Goal: Task Accomplishment & Management: Manage account settings

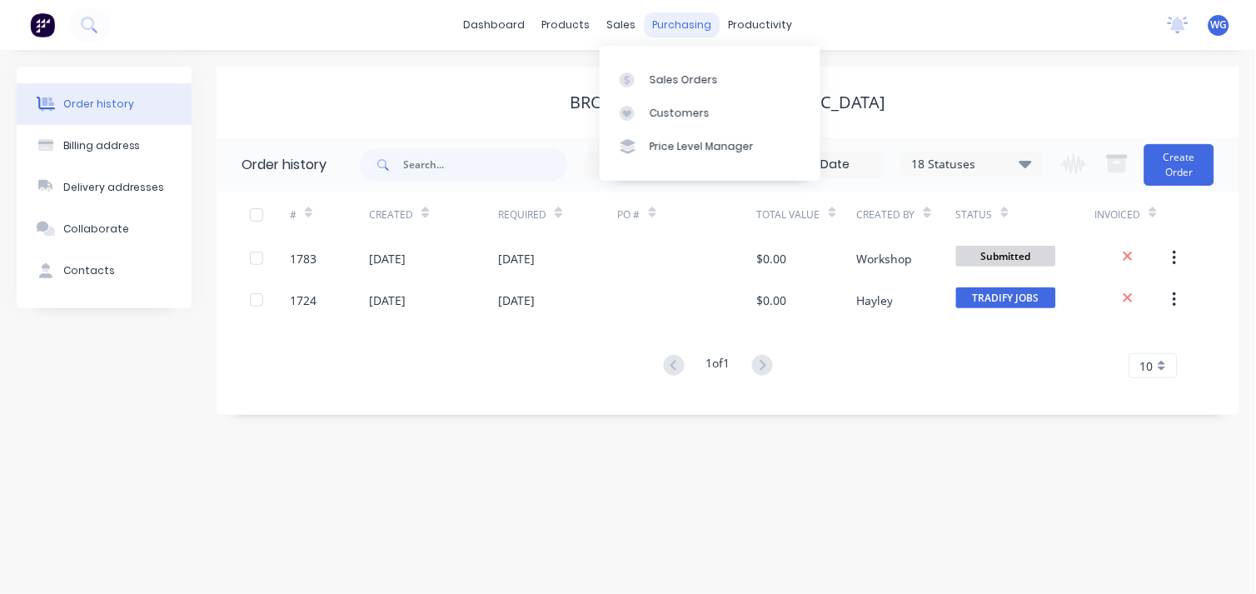
click at [644, 22] on div "purchasing" at bounding box center [682, 24] width 76 height 25
click at [613, 30] on div "sales" at bounding box center [622, 24] width 46 height 25
click at [644, 61] on div "Sales Orders Customers Price Level Manager" at bounding box center [709, 113] width 221 height 134
click at [651, 72] on div "Sales Orders" at bounding box center [683, 79] width 68 height 15
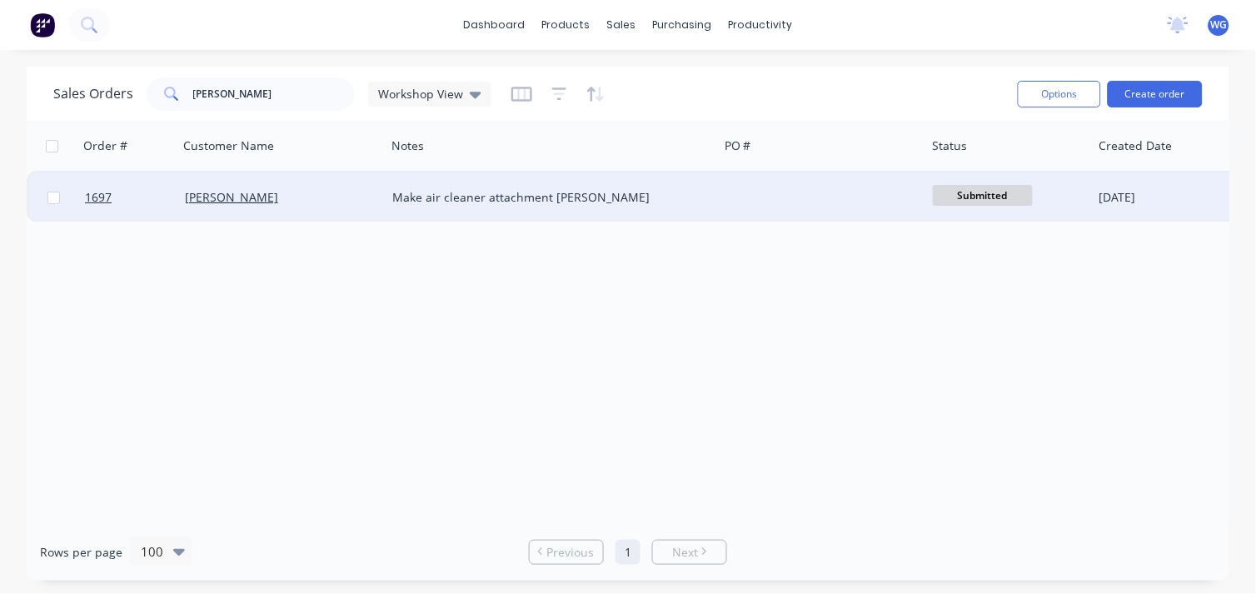
click at [1010, 195] on span "Submitted" at bounding box center [982, 195] width 100 height 21
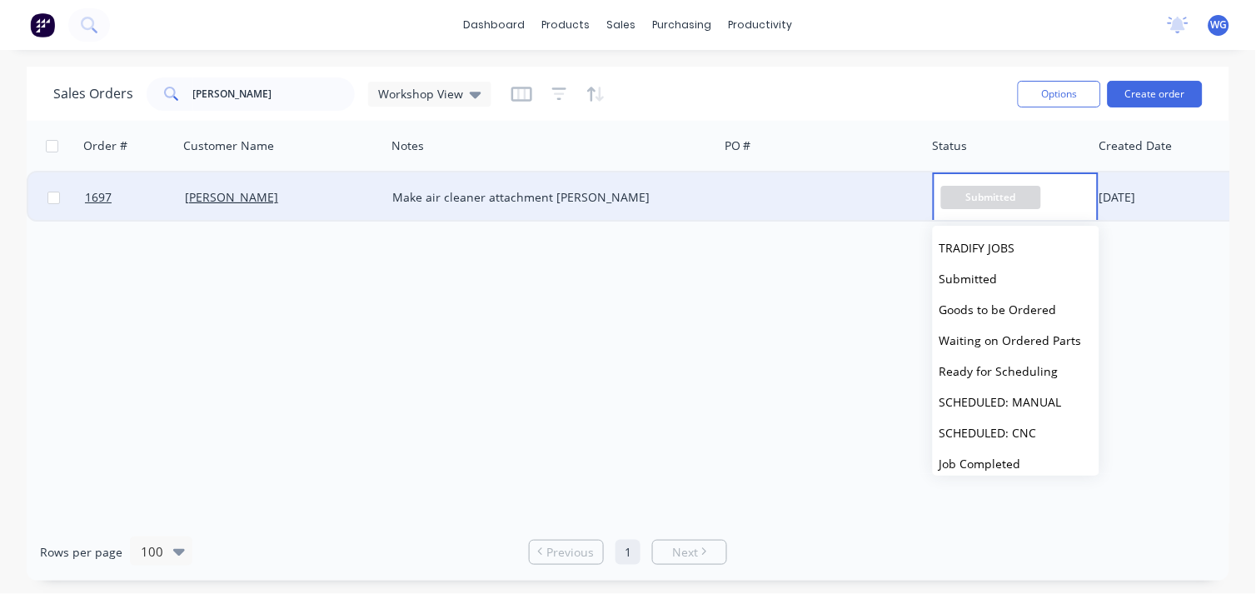
click at [733, 309] on div "Order # Customer Name Notes PO # Status Created Date Accounting Order # Created…" at bounding box center [628, 322] width 1202 height 402
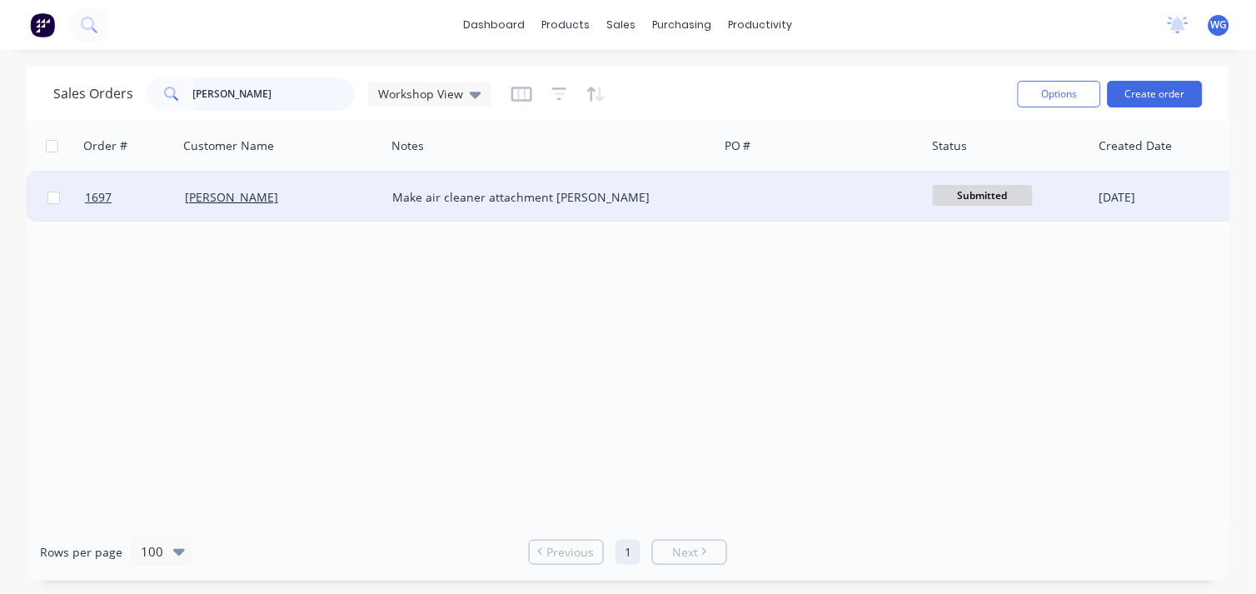
click at [247, 102] on input "[PERSON_NAME]" at bounding box center [274, 93] width 162 height 33
type input "m"
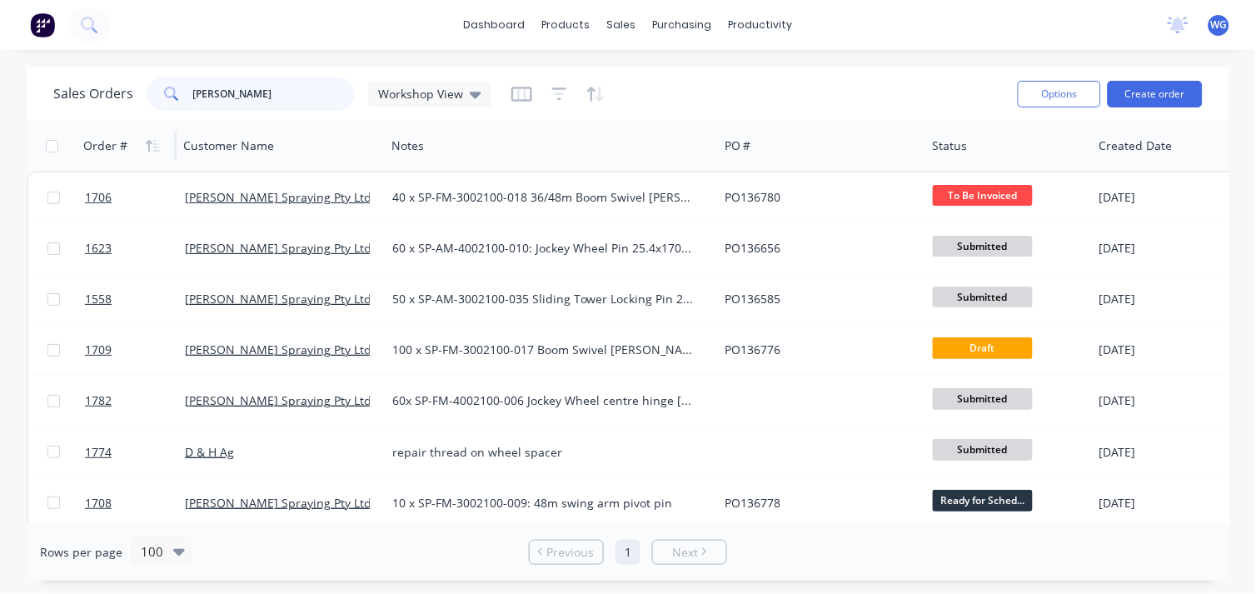
type input "[PERSON_NAME]"
click at [113, 155] on div "Order #" at bounding box center [124, 145] width 82 height 33
click at [97, 140] on div "Order #" at bounding box center [105, 145] width 44 height 17
click at [150, 143] on icon "button" at bounding box center [153, 145] width 15 height 13
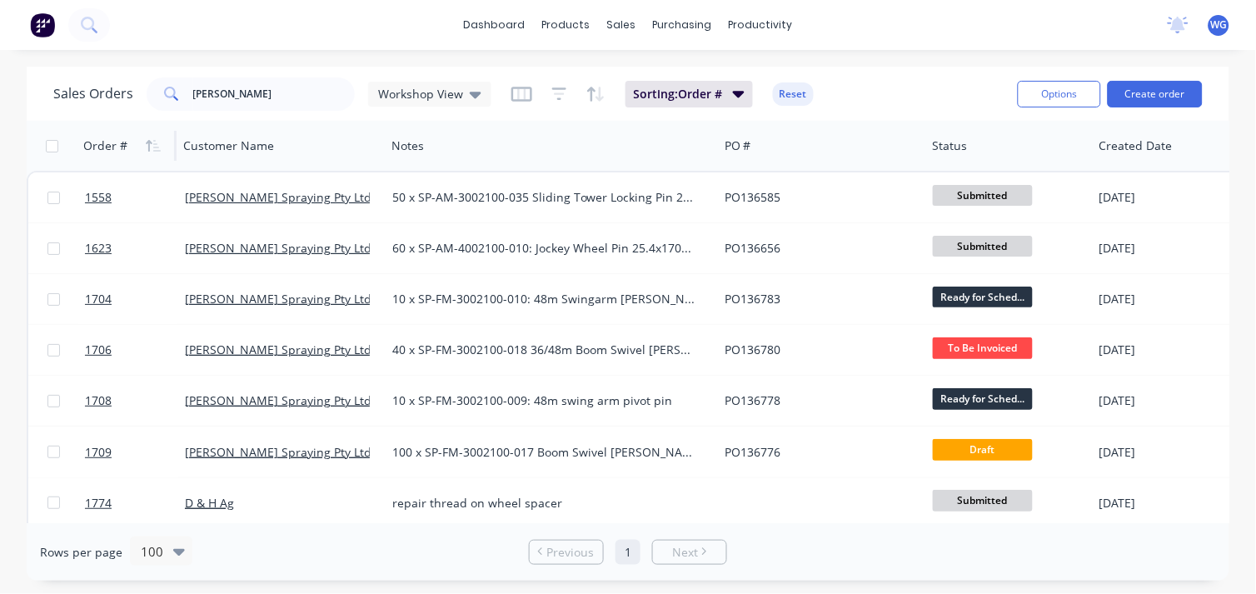
click at [150, 143] on icon "button" at bounding box center [153, 145] width 15 height 13
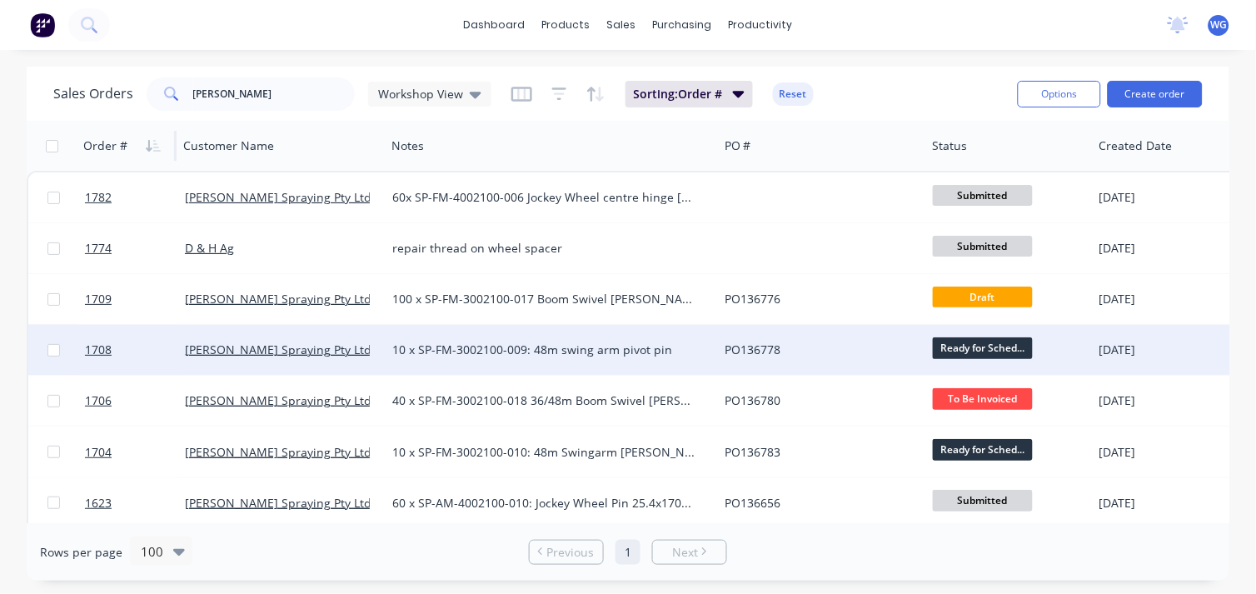
scroll to position [62, 0]
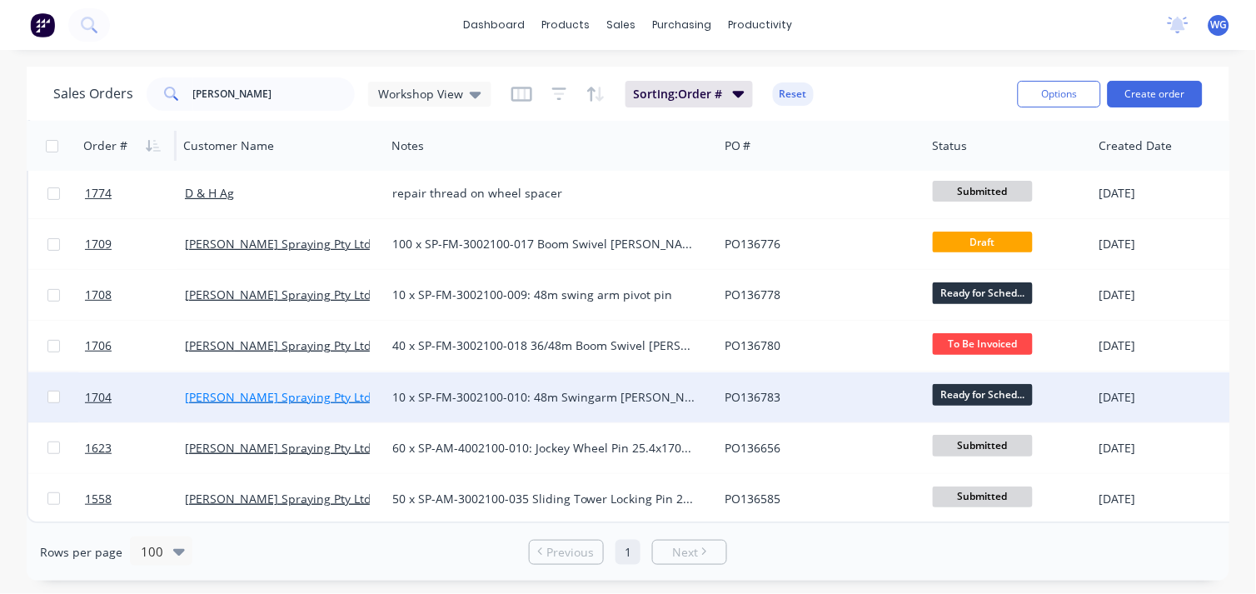
click at [234, 391] on link "[PERSON_NAME] Spraying Pty Ltd" at bounding box center [278, 397] width 186 height 16
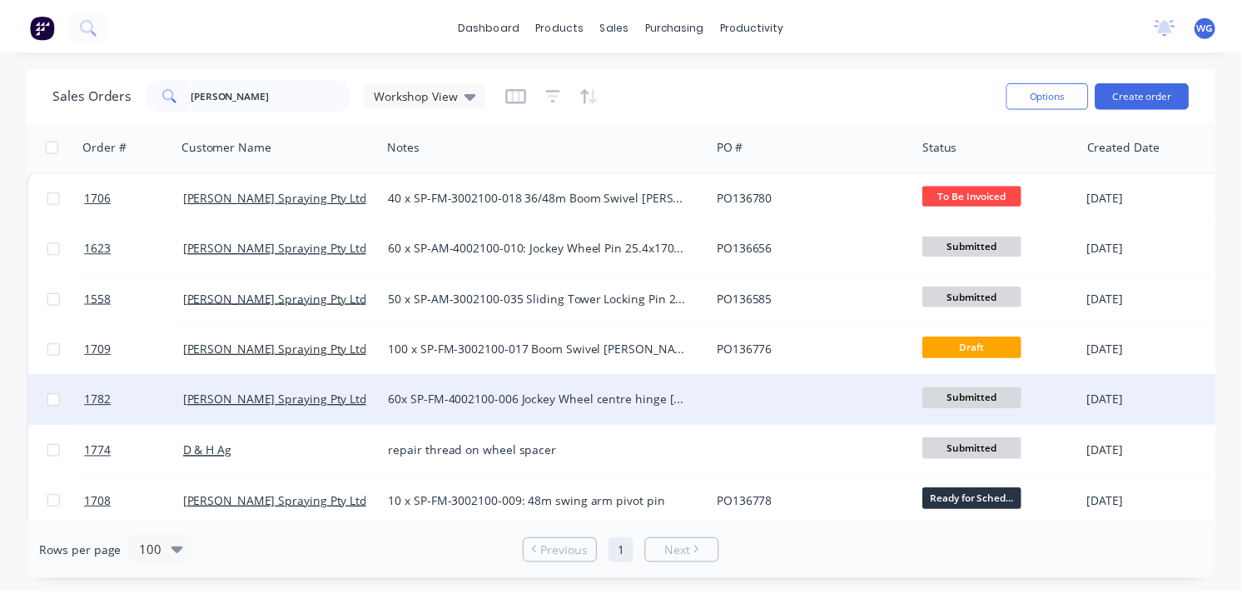
scroll to position [62, 0]
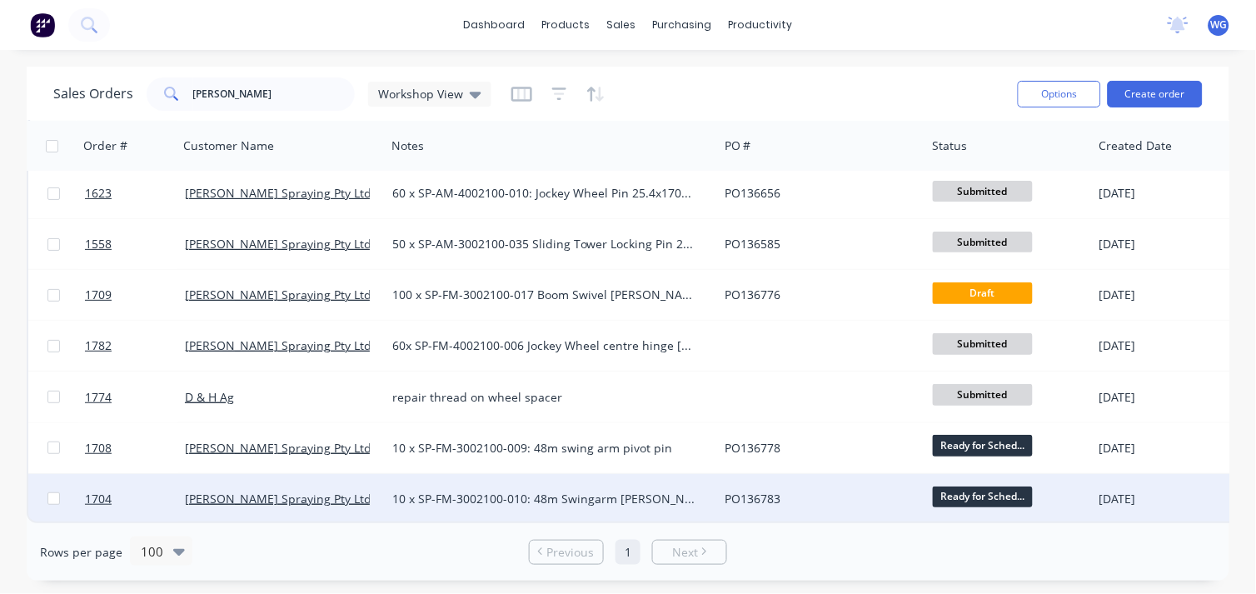
click at [416, 490] on div "10 x SP-FM-3002100-010: 48m Swingarm [PERSON_NAME]" at bounding box center [543, 498] width 303 height 17
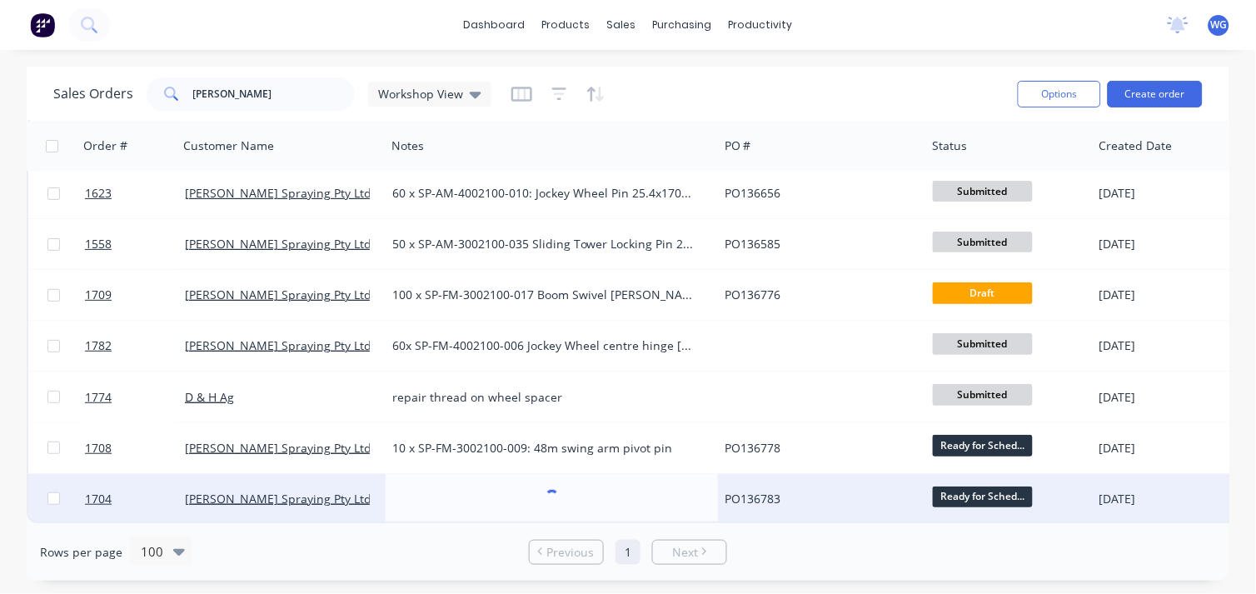
click at [743, 493] on div "PO136783" at bounding box center [816, 498] width 185 height 17
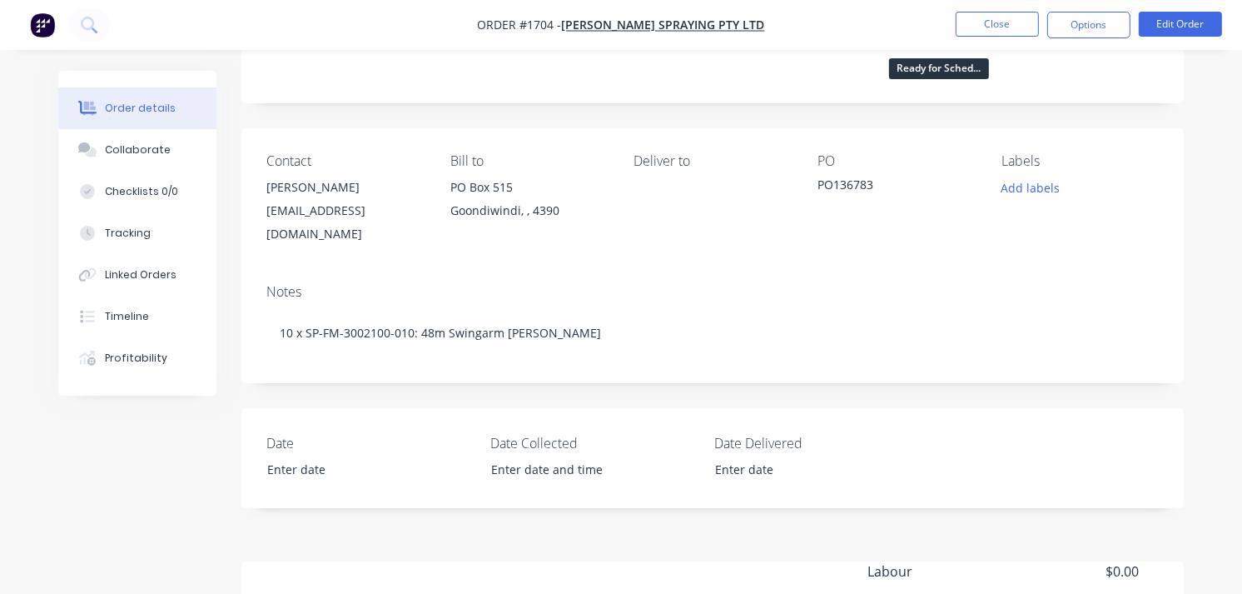
scroll to position [126, 0]
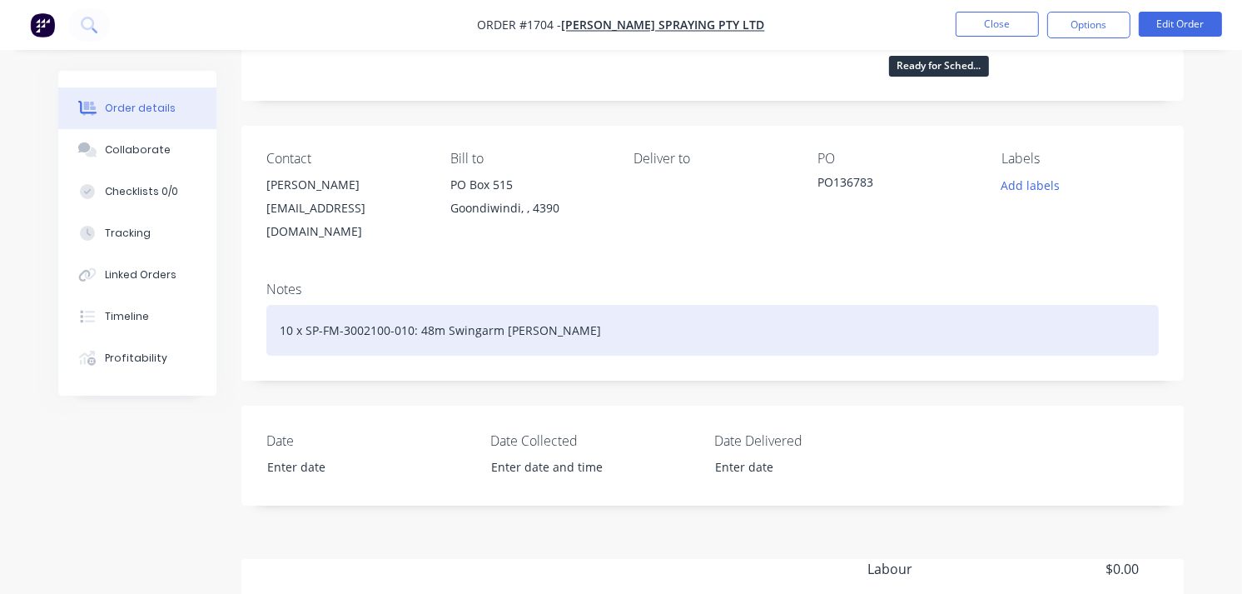
click at [568, 317] on div "10 x SP-FM-3002100-010: 48m Swingarm [PERSON_NAME]" at bounding box center [712, 330] width 893 height 51
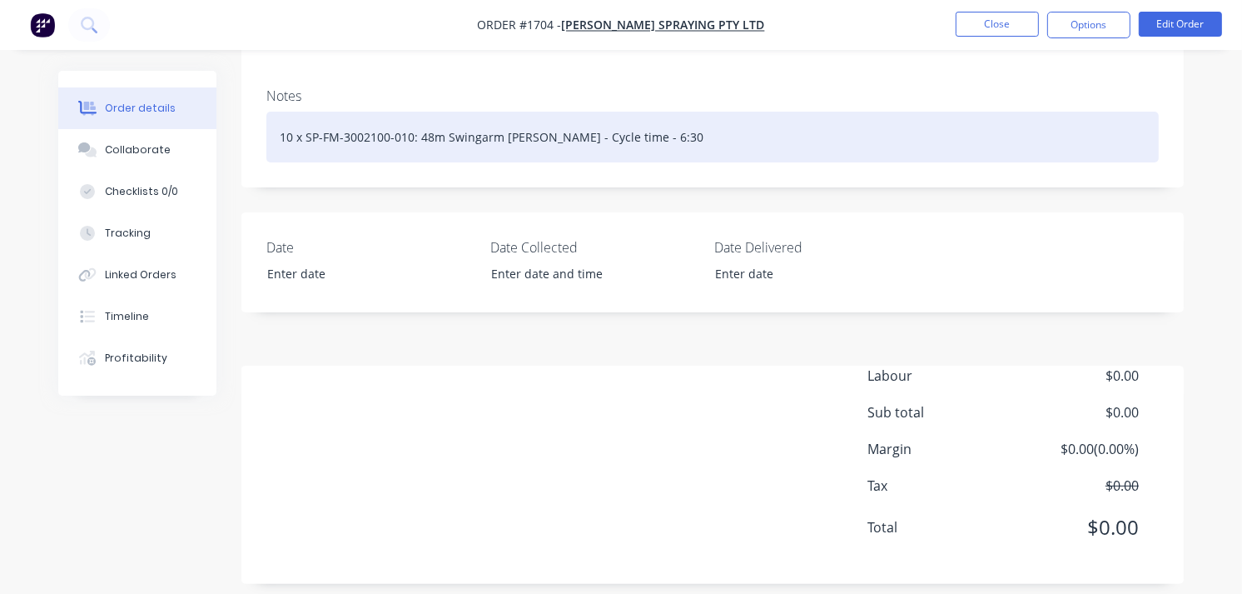
scroll to position [0, 0]
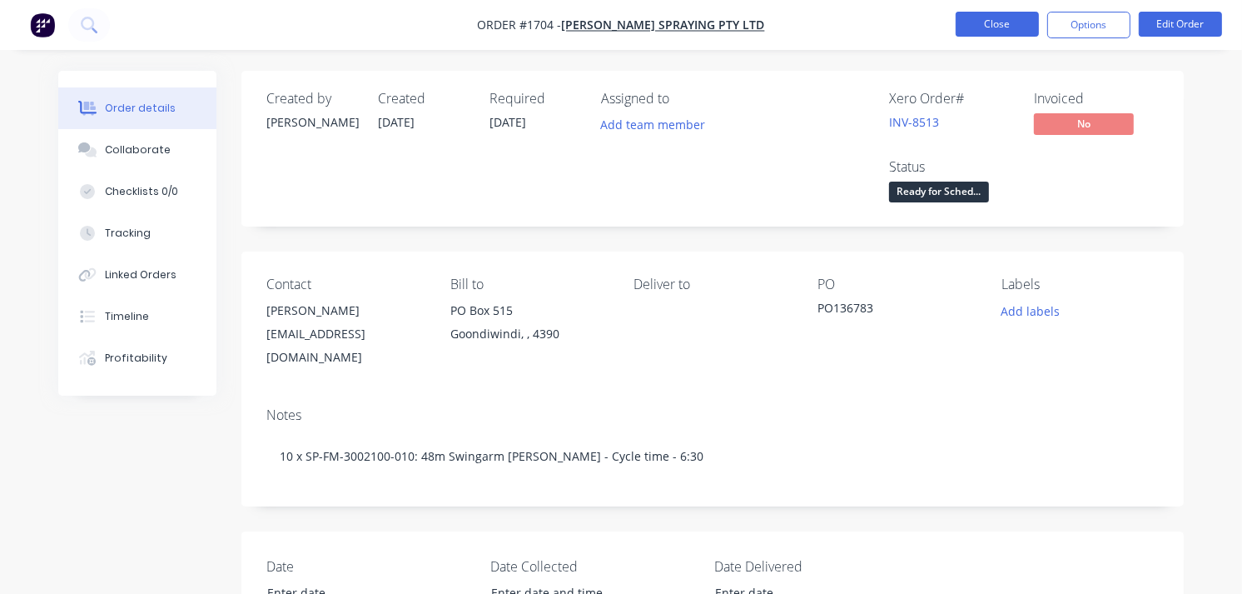
click at [1003, 19] on button "Close" at bounding box center [997, 24] width 83 height 25
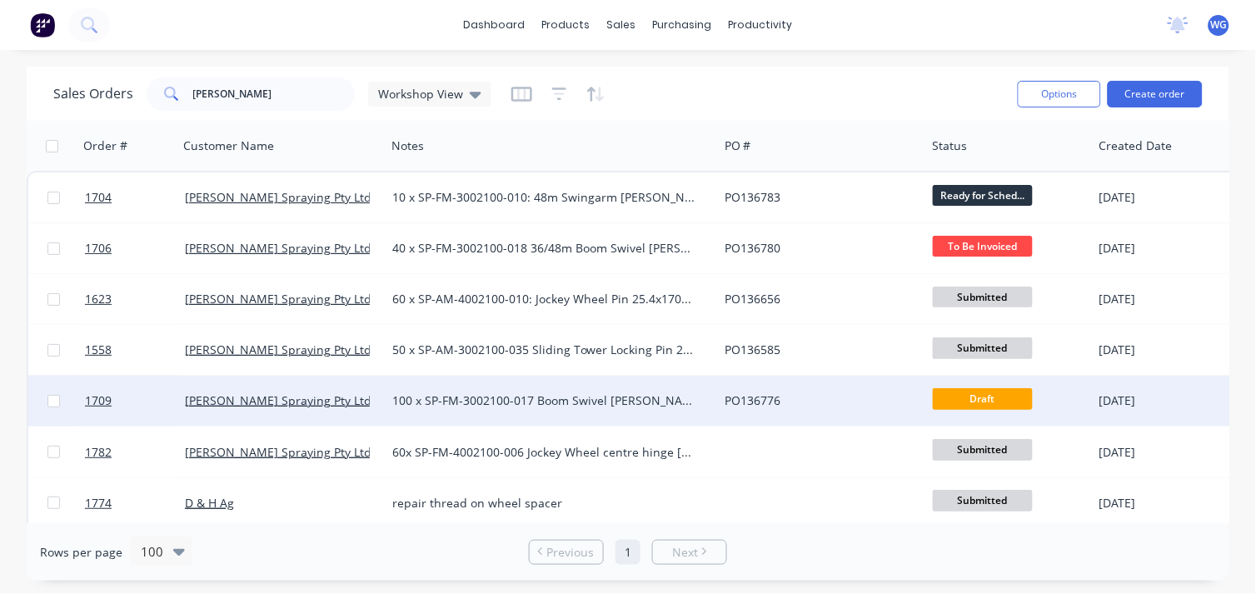
click at [376, 395] on div "[PERSON_NAME] Spraying Pty Ltd" at bounding box center [282, 400] width 194 height 17
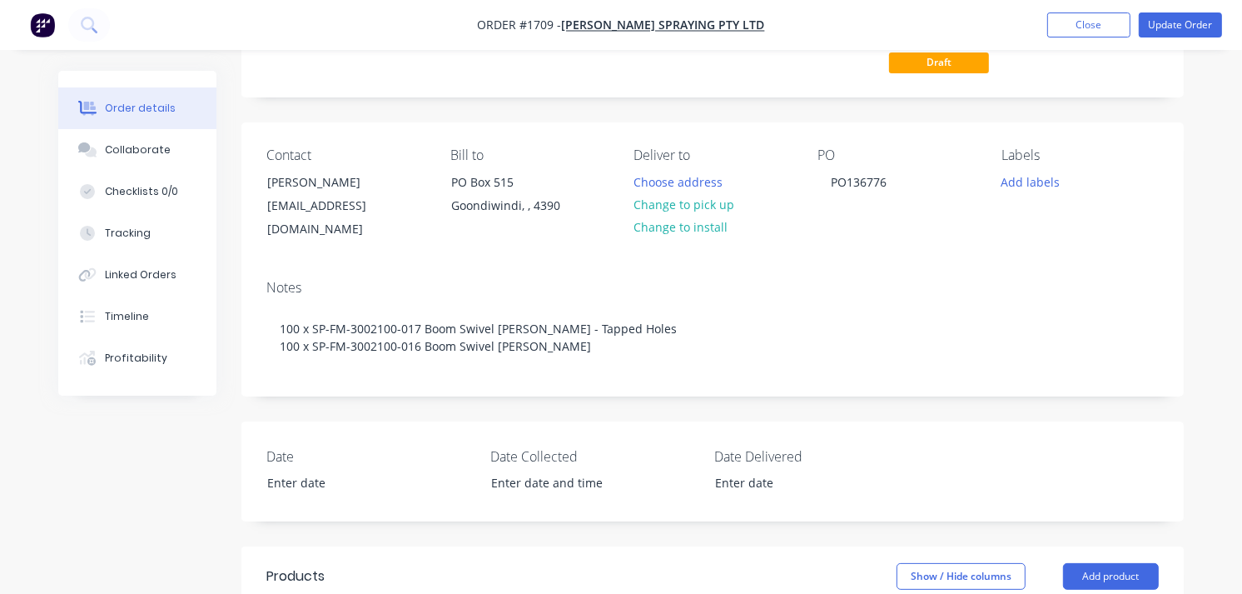
scroll to position [130, 0]
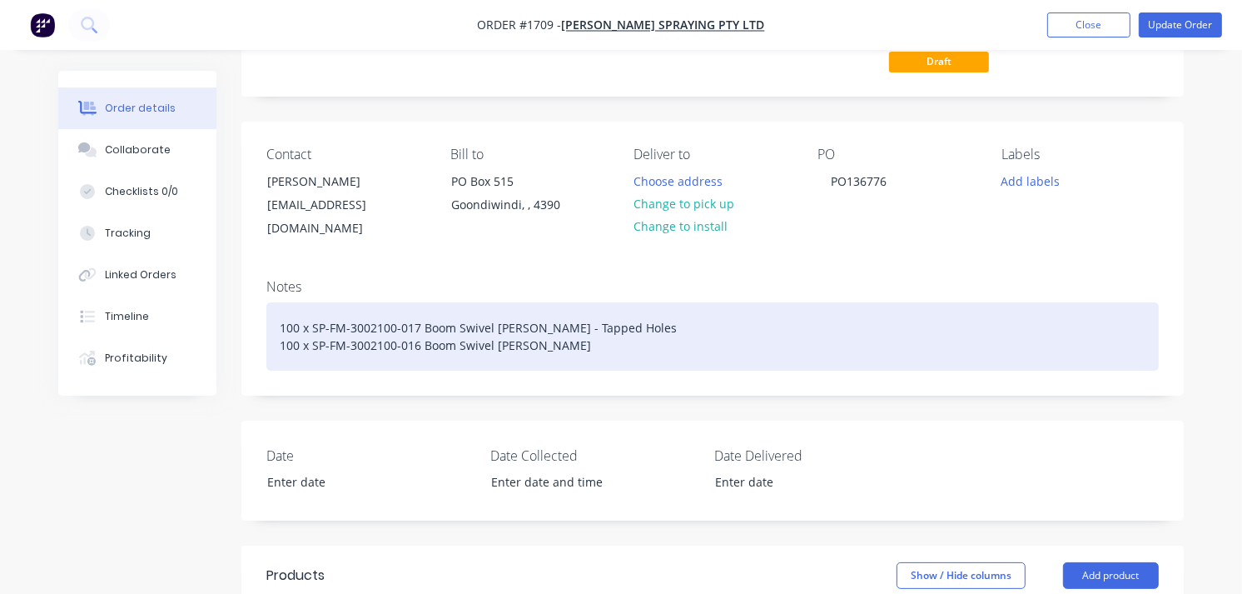
click at [621, 305] on div "100 x SP-FM-3002100-017 Boom Swivel [PERSON_NAME] - Tapped Holes 100 x SP-FM-30…" at bounding box center [712, 336] width 893 height 68
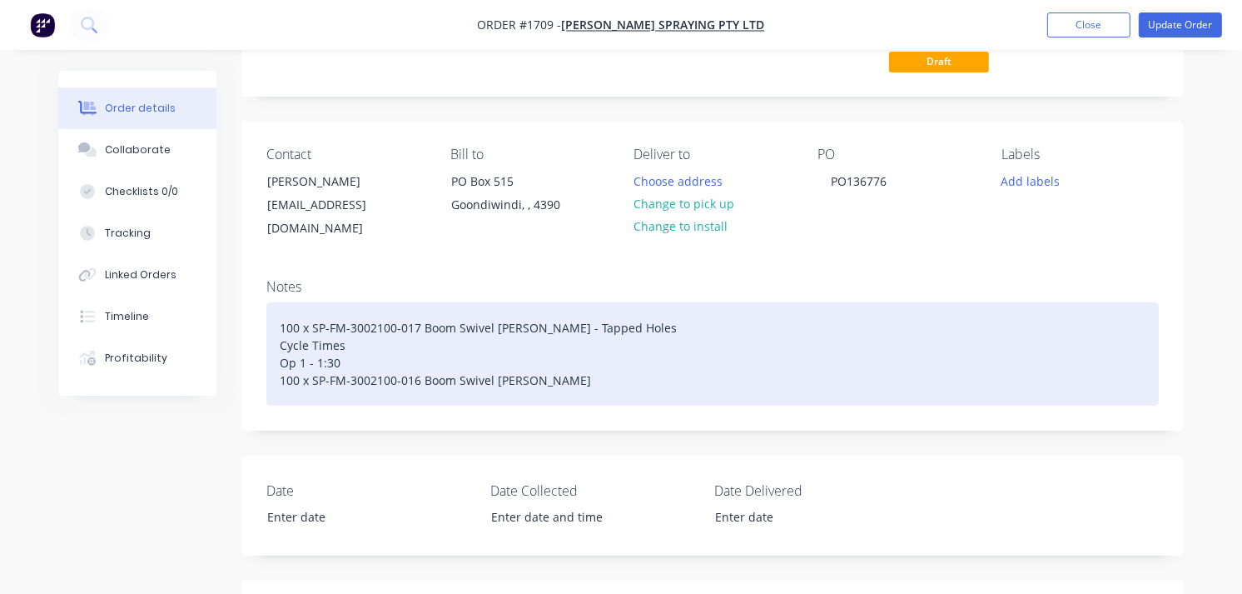
click at [352, 347] on div "100 x SP-FM-3002100-017 Boom Swivel [PERSON_NAME] - Tapped Holes Cycle Times Op…" at bounding box center [712, 353] width 893 height 103
click at [556, 397] on div "100 x SP-FM-3002100-017 Boom Swivel [PERSON_NAME] - Tapped Holes Cycle Times Op…" at bounding box center [712, 353] width 893 height 103
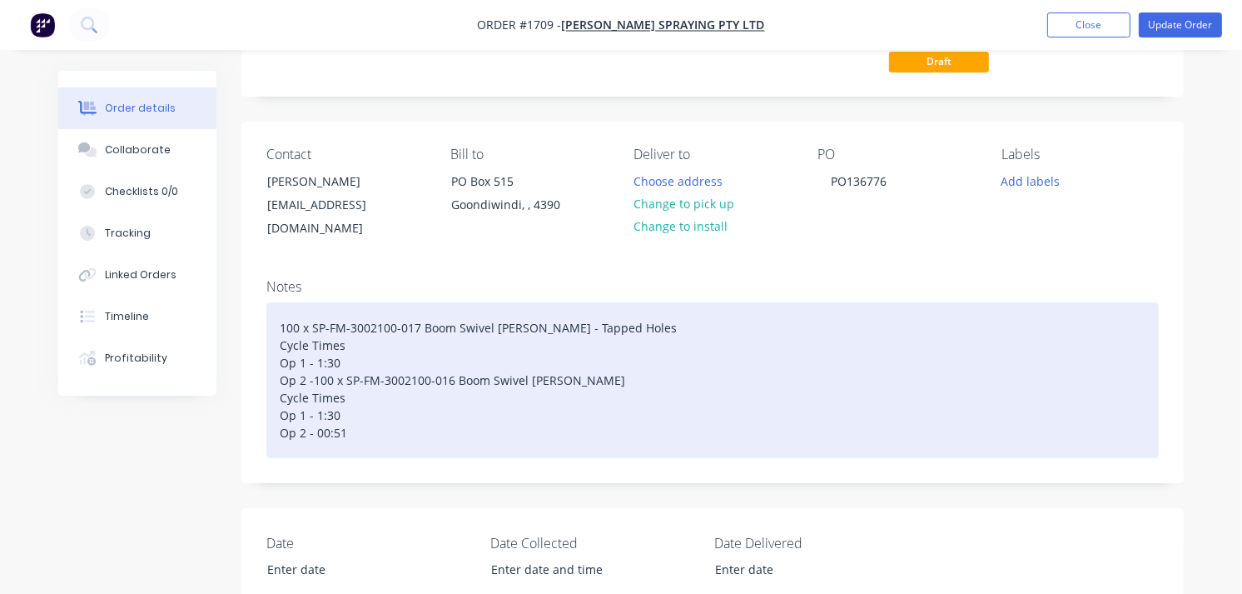
click at [331, 362] on div "100 x SP-FM-3002100-017 Boom Swivel [PERSON_NAME] - Tapped Holes Cycle Times Op…" at bounding box center [712, 380] width 893 height 156
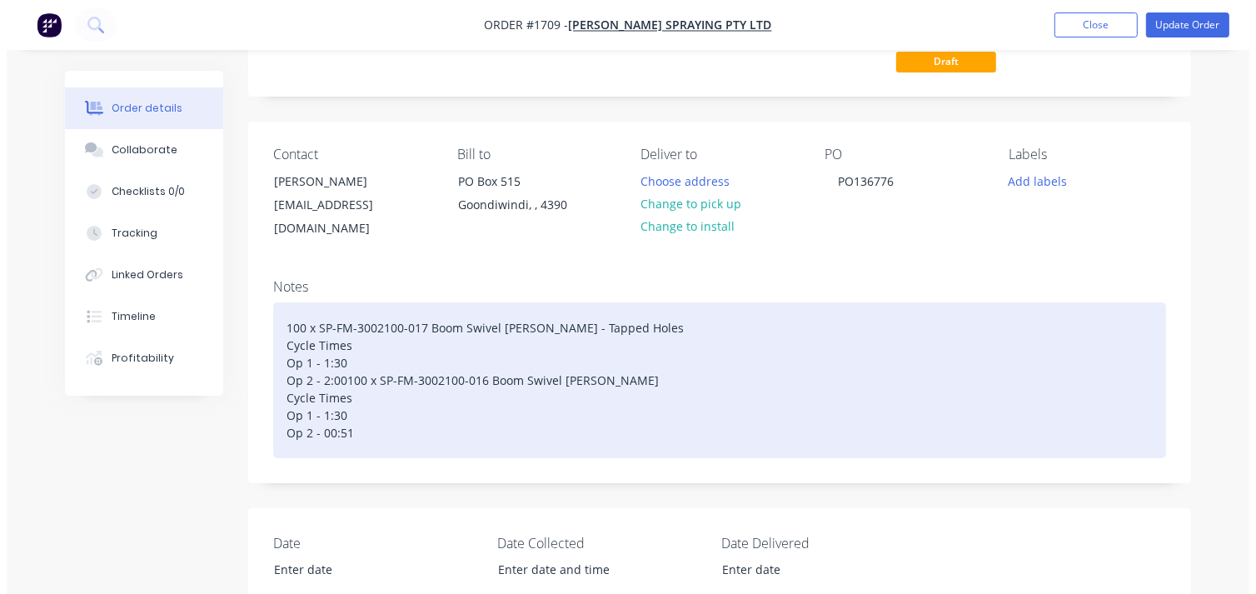
scroll to position [0, 0]
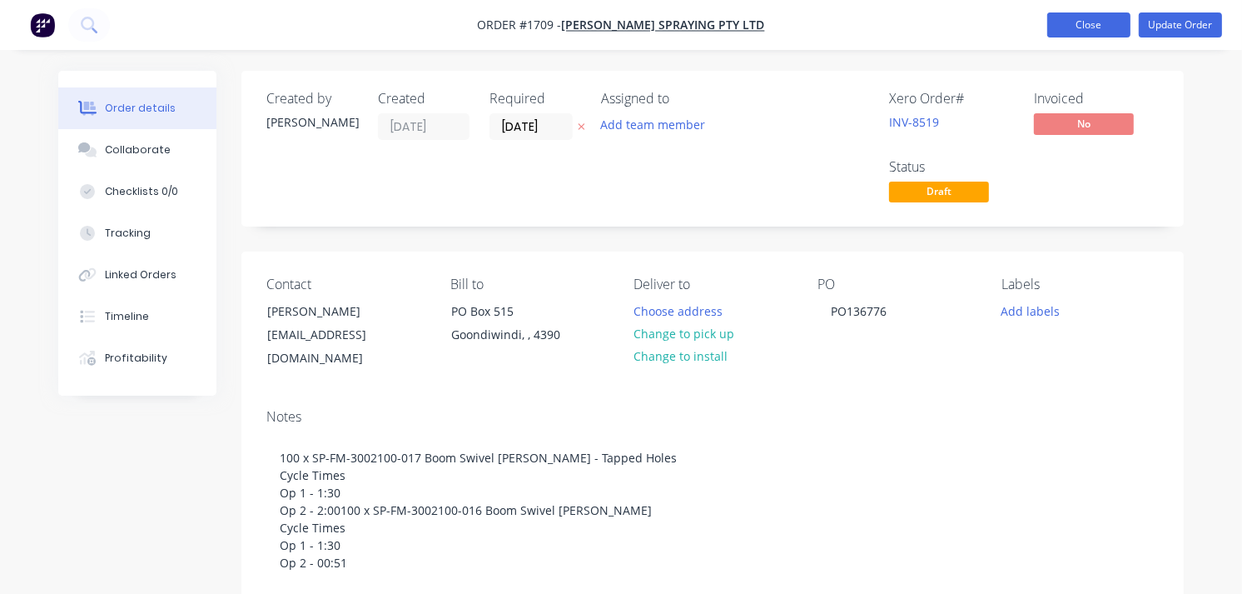
click at [1077, 27] on button "Close" at bounding box center [1088, 24] width 83 height 25
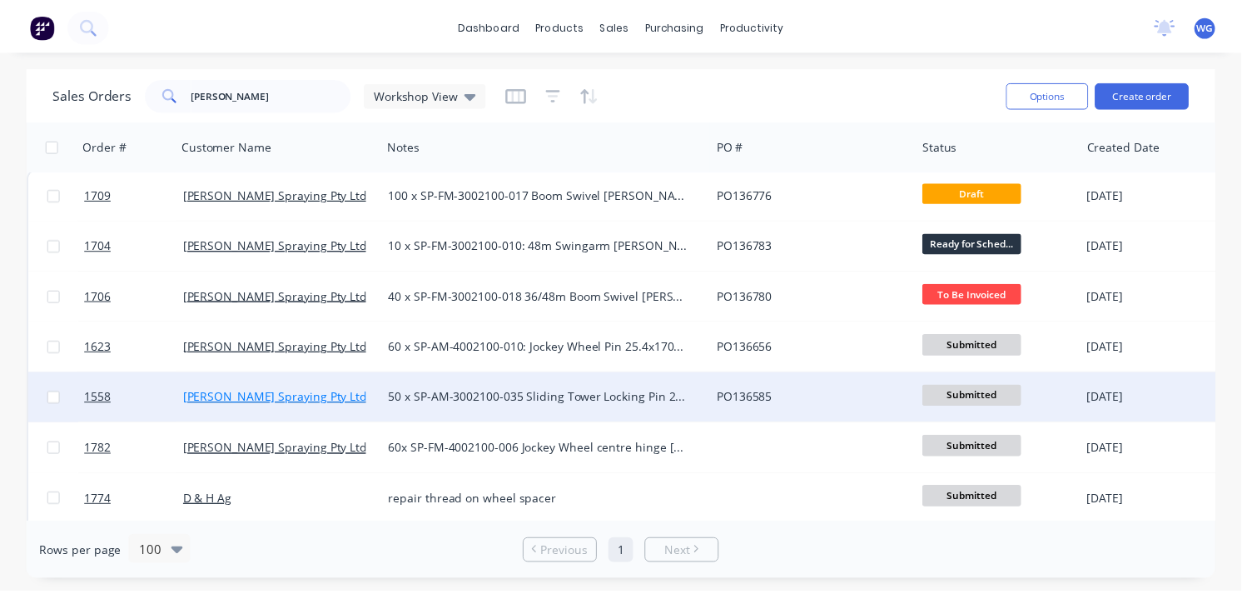
scroll to position [62, 0]
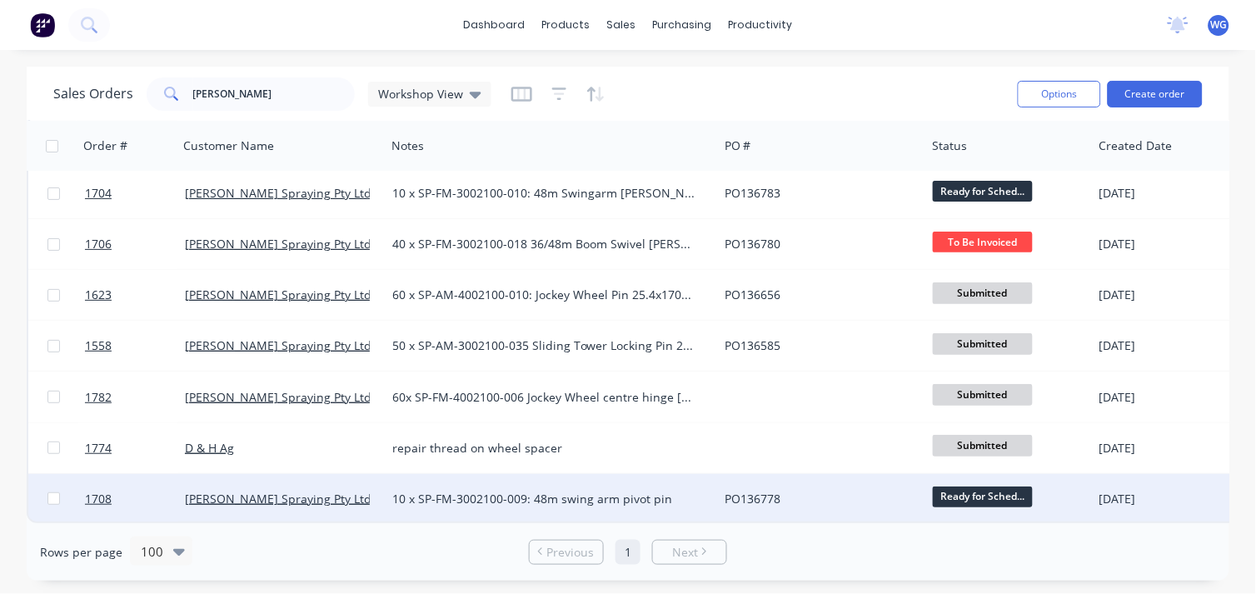
click at [379, 481] on div "[PERSON_NAME] Spraying Pty Ltd" at bounding box center [281, 499] width 207 height 50
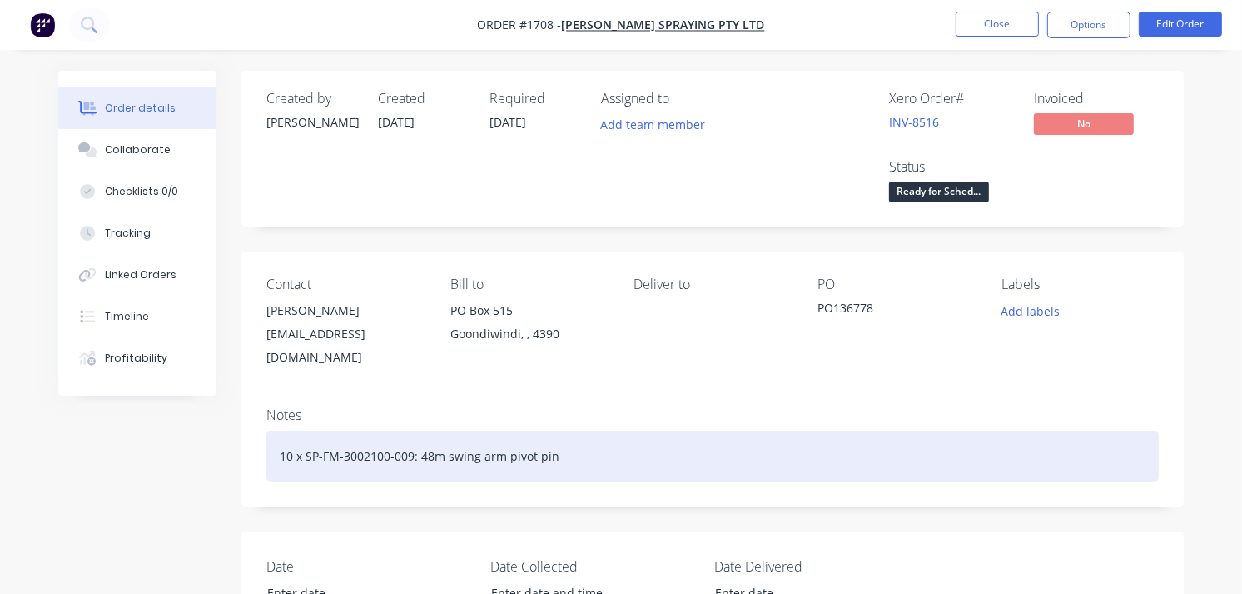
click at [583, 433] on div "10 x SP-FM-3002100-009: 48m swing arm pivot pin" at bounding box center [712, 455] width 893 height 51
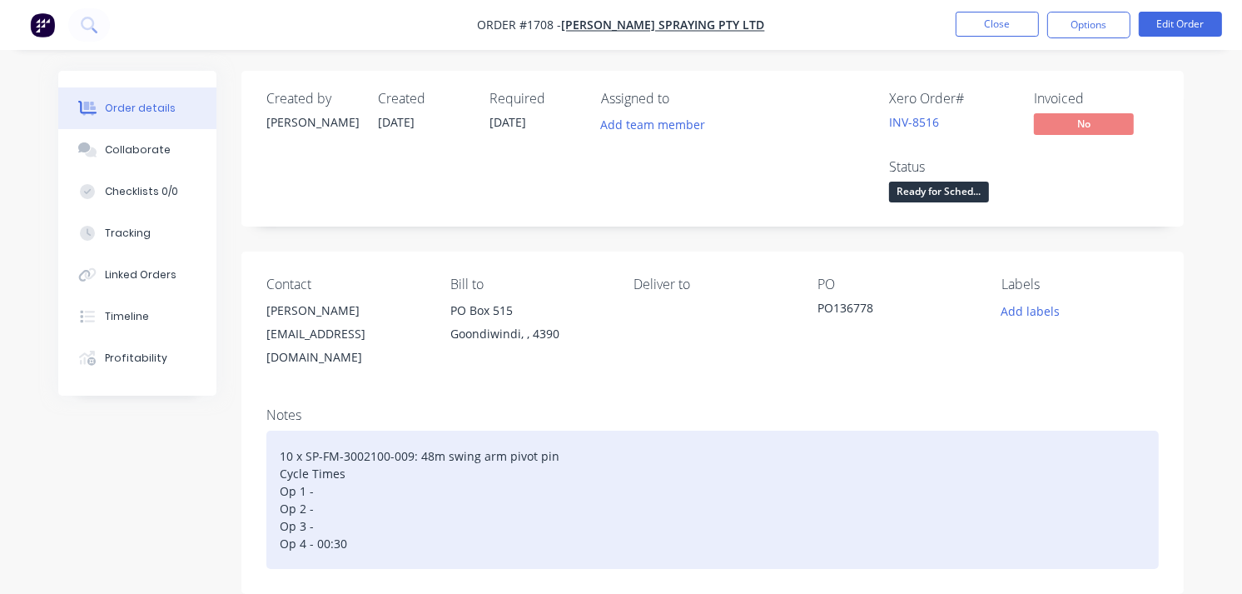
click at [312, 510] on div "10 x SP-FM-3002100-009: 48m swing arm pivot pin Cycle Times Op 1 - Op 2 - Op 3 …" at bounding box center [712, 499] width 893 height 138
click at [331, 501] on div "10 x SP-FM-3002100-009: 48m swing arm pivot pin Cycle Times Op 1 - Op 2 - Op 3 …" at bounding box center [712, 499] width 893 height 138
click at [319, 466] on div "10 x SP-FM-3002100-009: 48m swing arm pivot pin Cycle Times Op 1 - Op 2 - 3:30 …" at bounding box center [712, 499] width 893 height 138
click at [319, 479] on div "10 x SP-FM-3002100-009: 48m swing arm pivot pin Cycle Times Op 1 - Op 2 - 3:30 …" at bounding box center [712, 499] width 893 height 138
click at [320, 475] on div "10 x SP-FM-3002100-009: 48m swing arm pivot pin Cycle Times Op 1 - 7:00 Op 2 - …" at bounding box center [712, 499] width 893 height 138
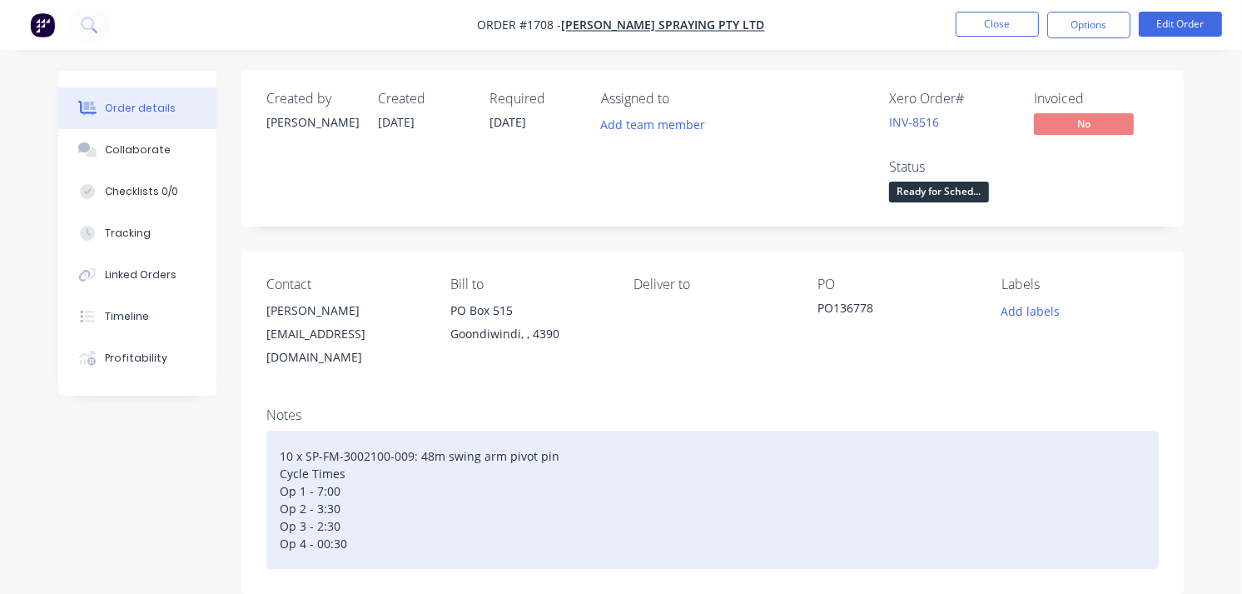
click at [318, 523] on div "10 x SP-FM-3002100-009: 48m swing arm pivot pin Cycle Times Op 1 - 7:00 Op 2 - …" at bounding box center [712, 499] width 893 height 138
click at [316, 476] on div "10 x SP-FM-3002100-009: 48m swing arm pivot pin Cycle Times Op 1 - 7:00 Op 2 - …" at bounding box center [712, 499] width 893 height 138
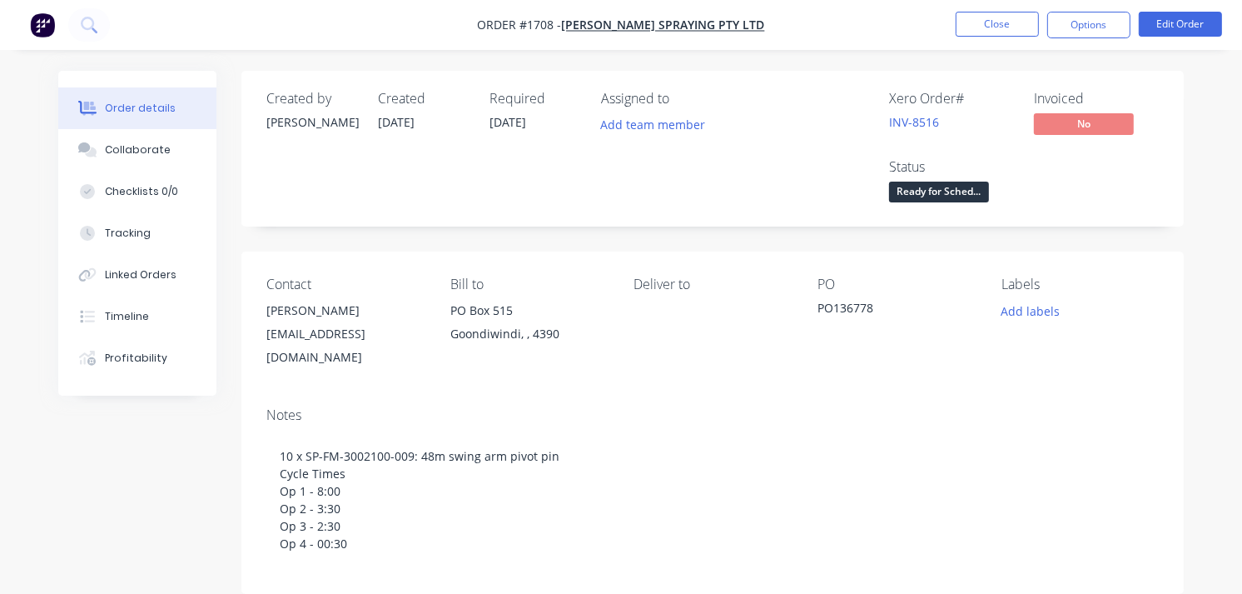
click at [994, 42] on nav "Order #1708 - [PERSON_NAME] Spraying Pty Ltd Close Options Edit Order" at bounding box center [621, 25] width 1242 height 50
click at [974, 14] on button "Close" at bounding box center [997, 24] width 83 height 25
